Goal: Check status: Check status

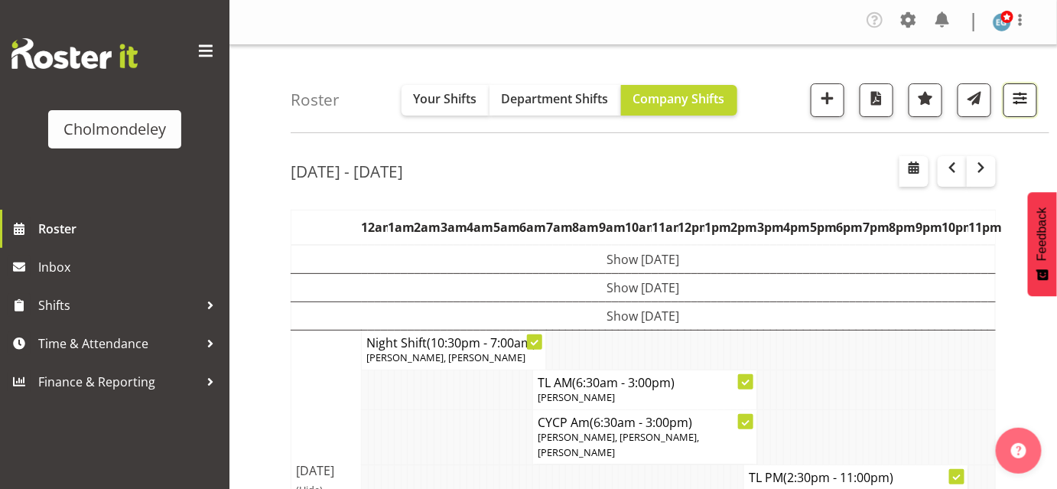
click at [1023, 106] on span "button" at bounding box center [1020, 98] width 20 height 20
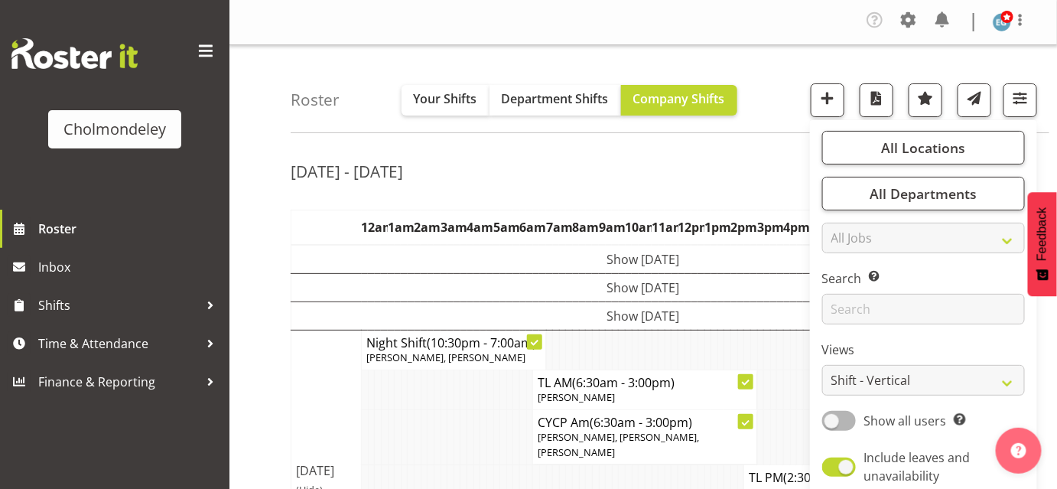
click at [873, 48] on div "Roster Your Shifts Department Shifts Company Shifts All Locations [GEOGRAPHIC_D…" at bounding box center [670, 89] width 759 height 88
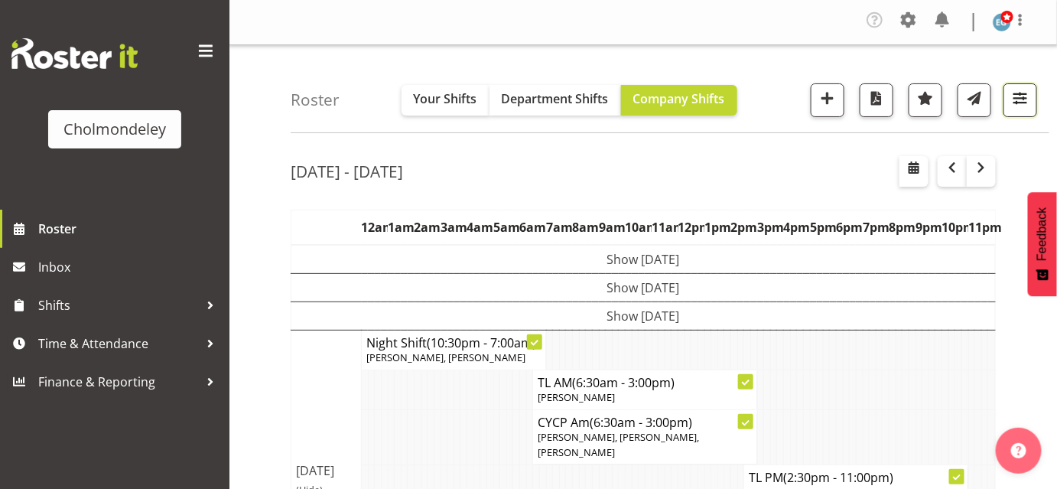
click at [1025, 102] on span "button" at bounding box center [1020, 98] width 20 height 20
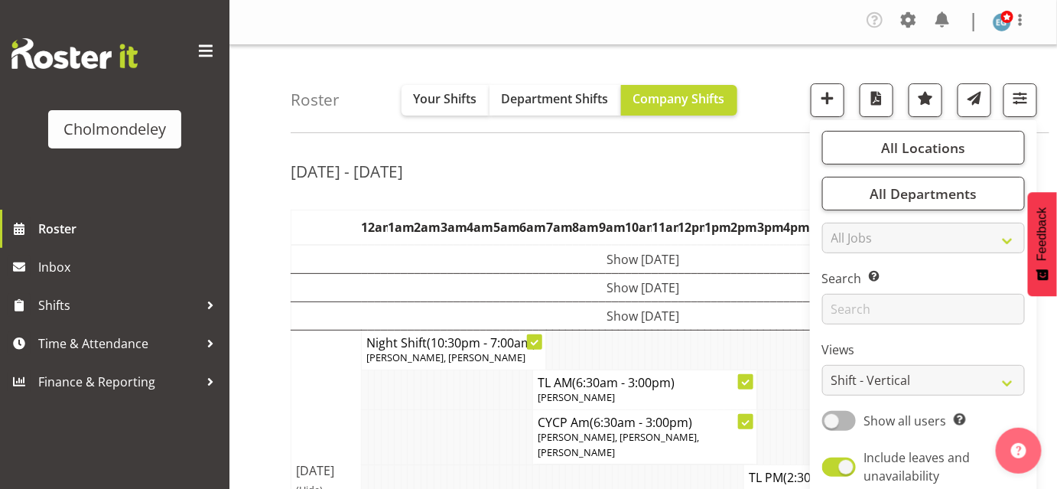
click at [765, 103] on div "Roster Your Shifts Department Shifts Company Shifts All Locations [GEOGRAPHIC_D…" at bounding box center [670, 89] width 759 height 88
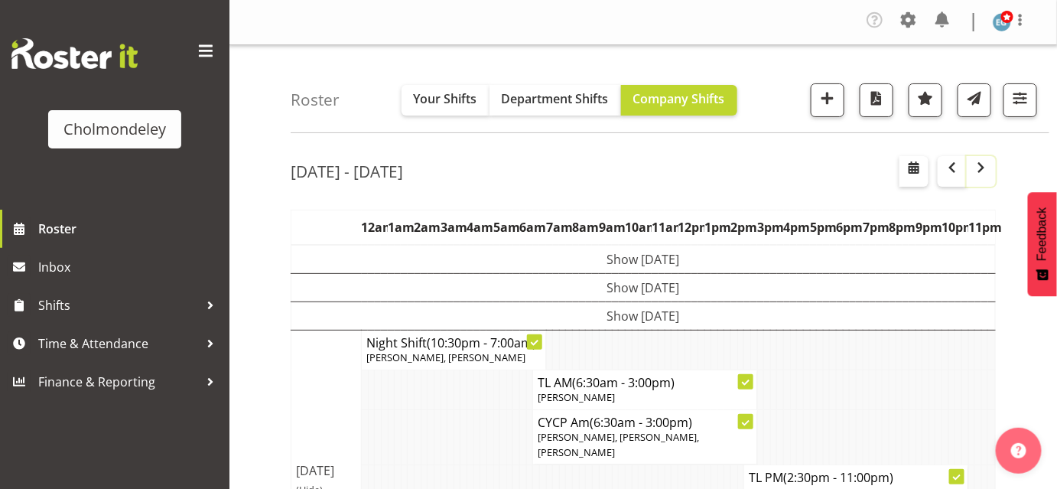
click at [983, 173] on span "button" at bounding box center [981, 167] width 18 height 18
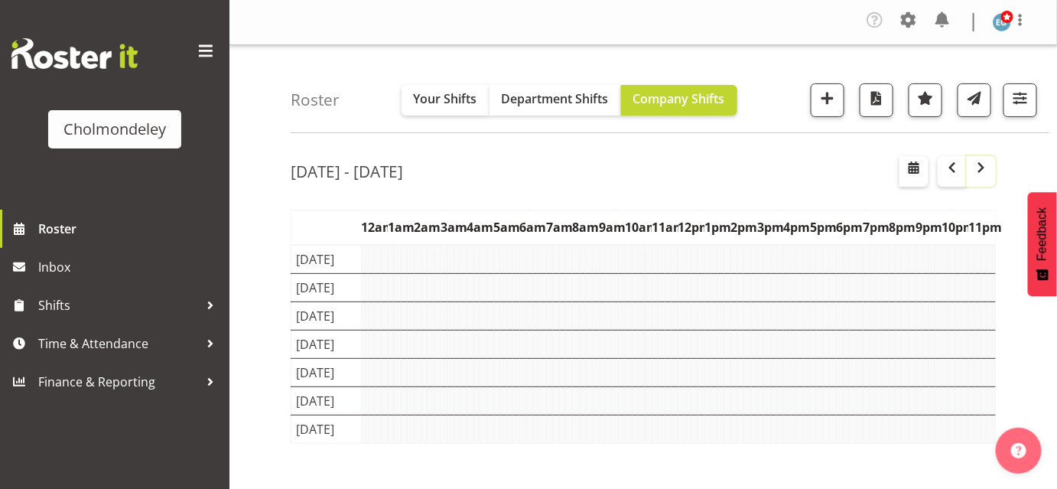
click at [985, 171] on span "button" at bounding box center [981, 167] width 18 height 18
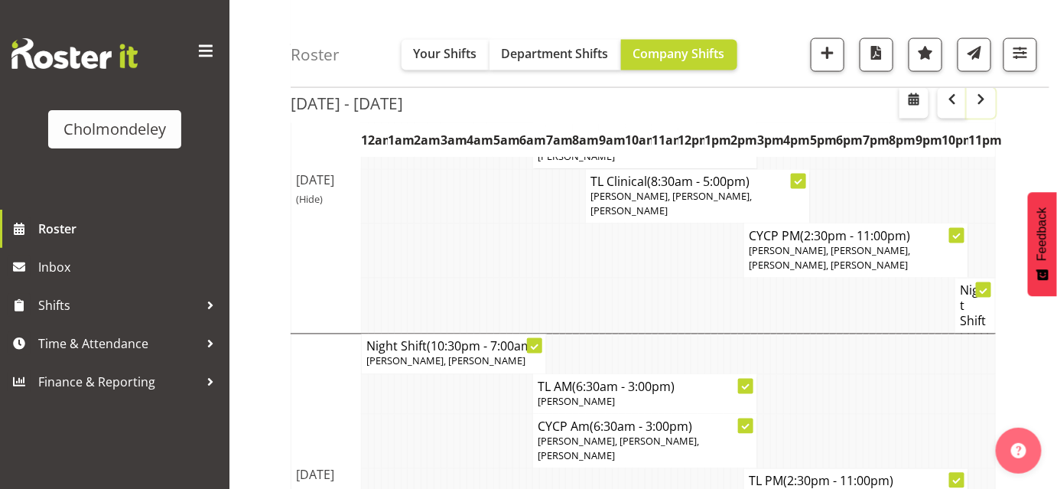
scroll to position [785, 0]
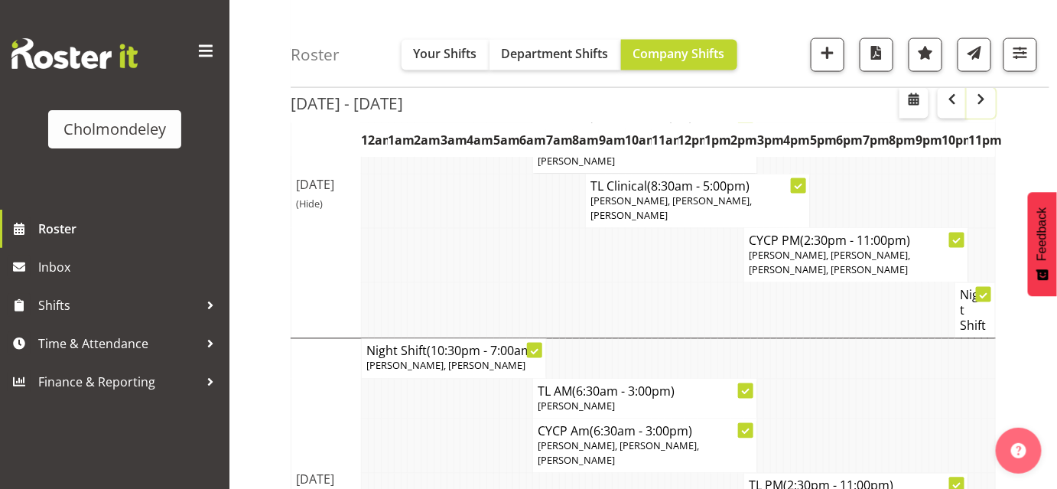
click at [985, 100] on span "button" at bounding box center [981, 99] width 18 height 18
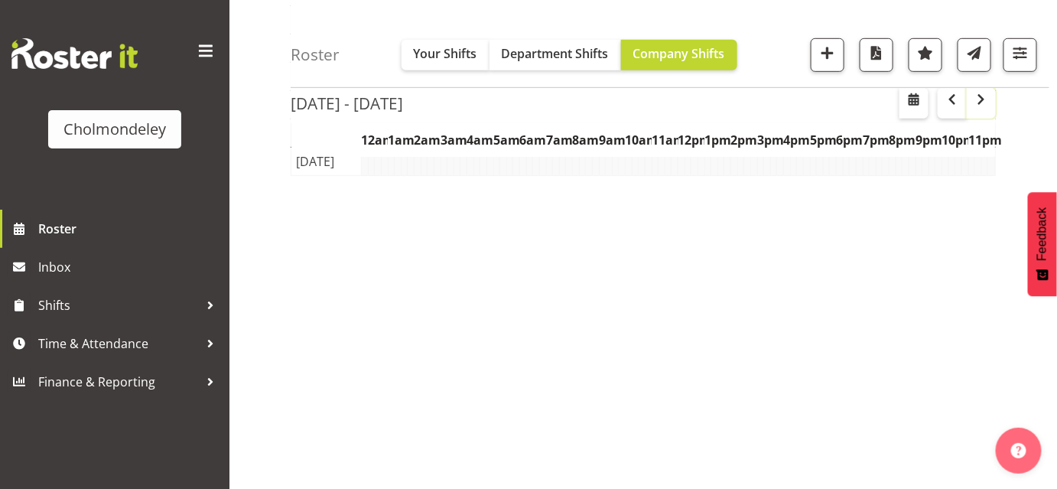
scroll to position [267, 0]
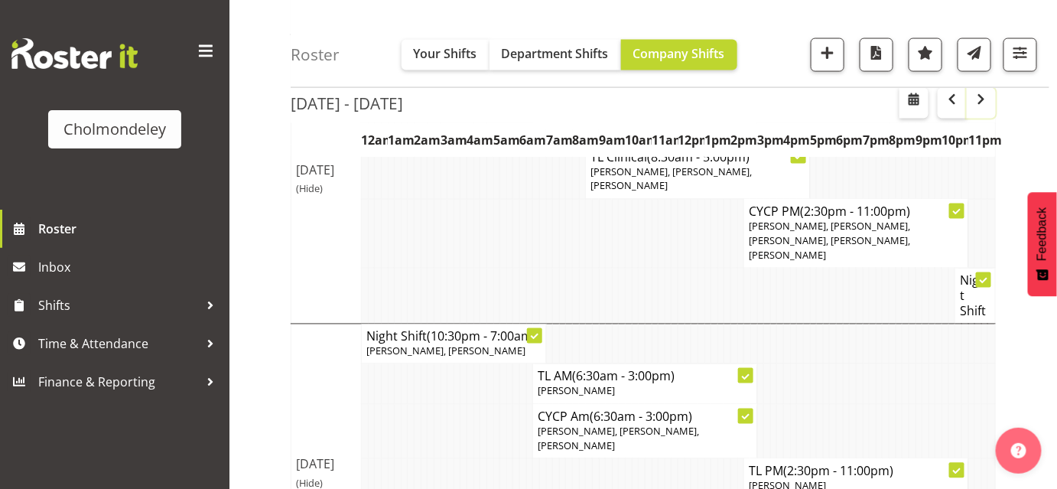
scroll to position [788, 0]
